Goal: Task Accomplishment & Management: Use online tool/utility

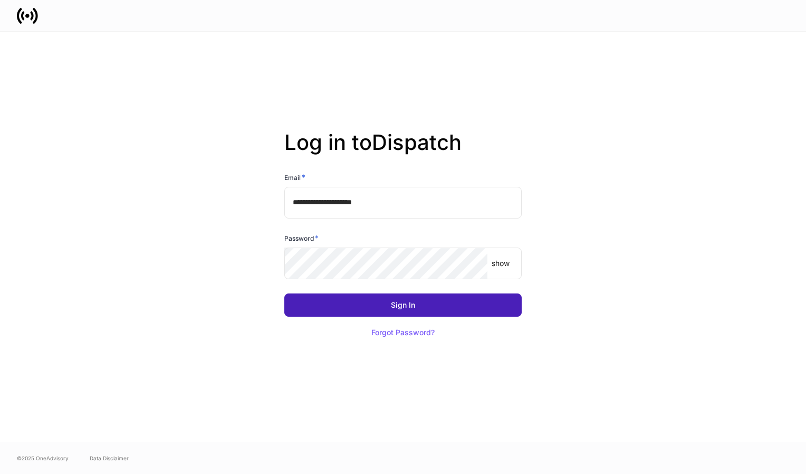
click at [368, 308] on button "Sign In" at bounding box center [402, 304] width 237 height 23
